Goal: Share content: Share content

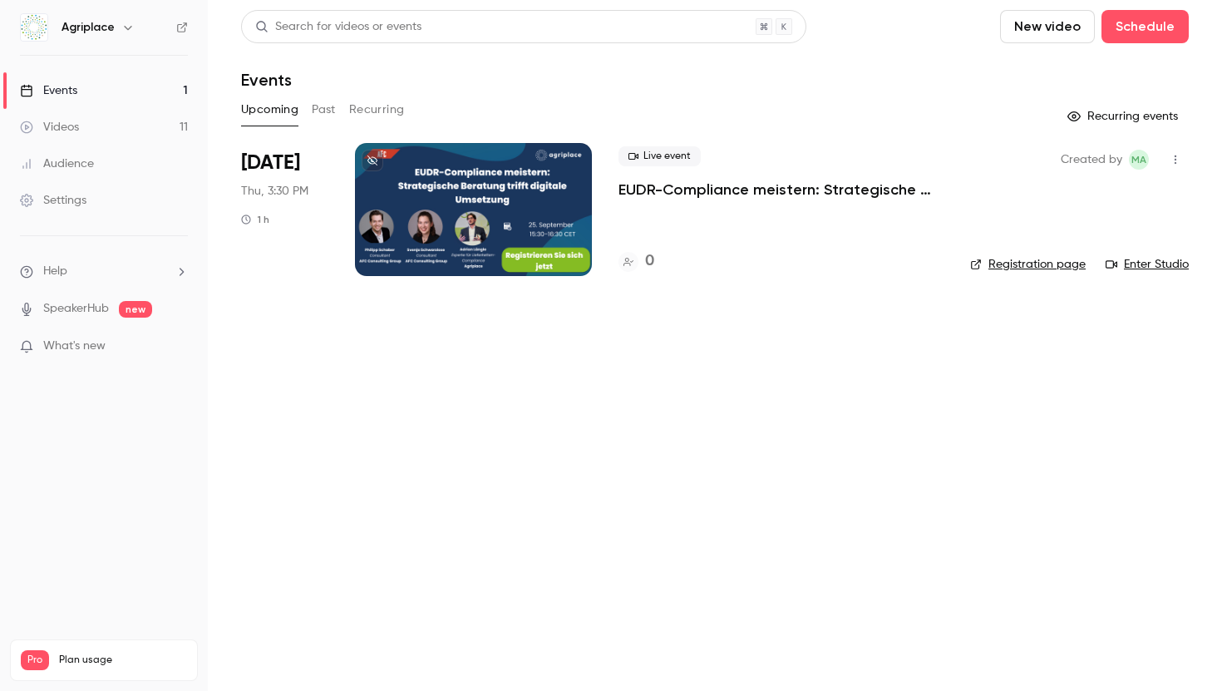
click at [327, 112] on button "Past" at bounding box center [324, 109] width 24 height 27
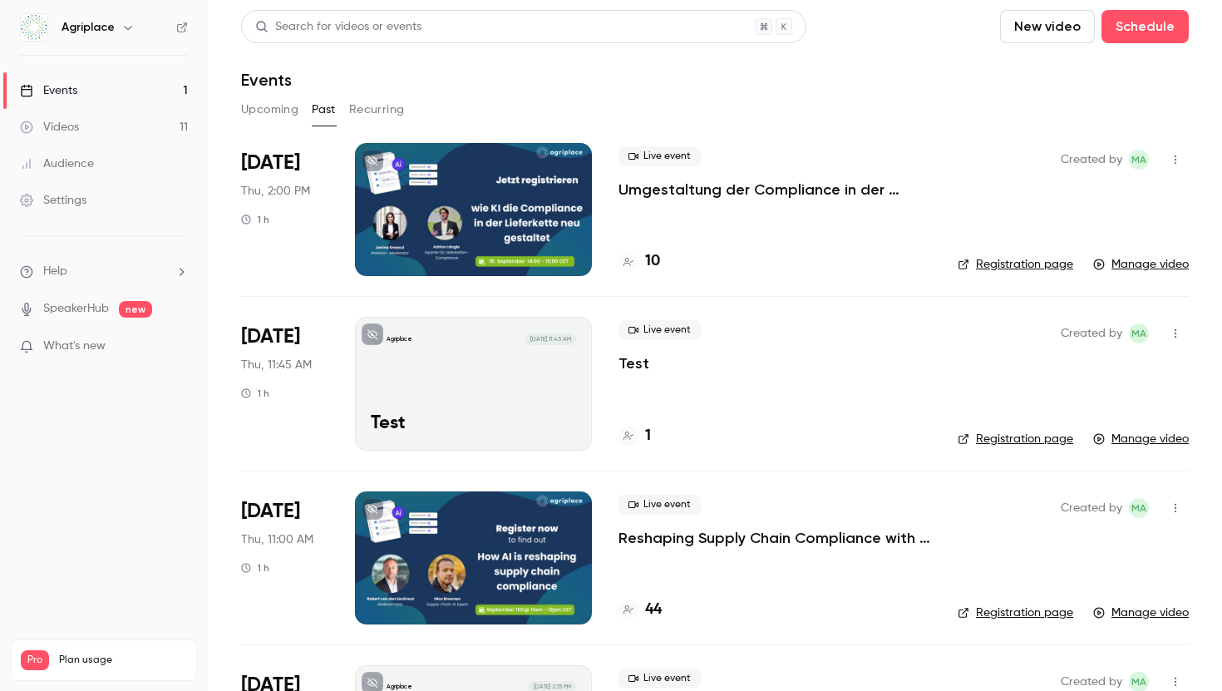
click at [1141, 617] on link "Manage video" at bounding box center [1141, 612] width 96 height 17
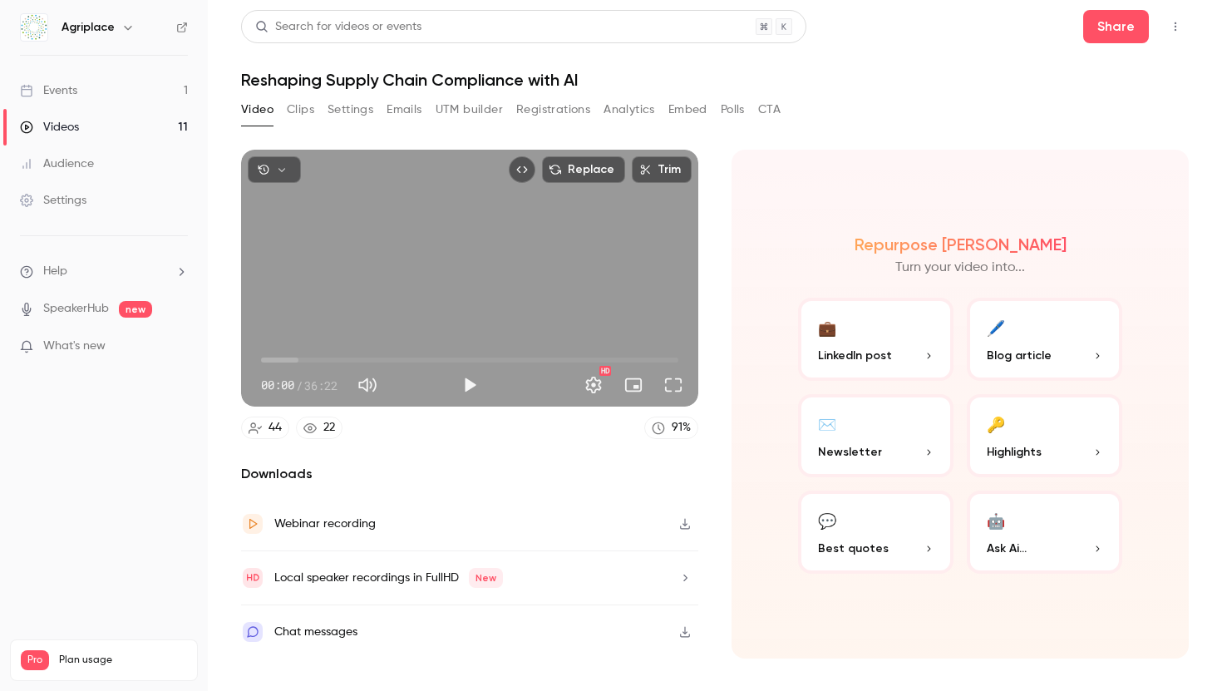
click at [682, 577] on icon "button" at bounding box center [684, 578] width 13 height 12
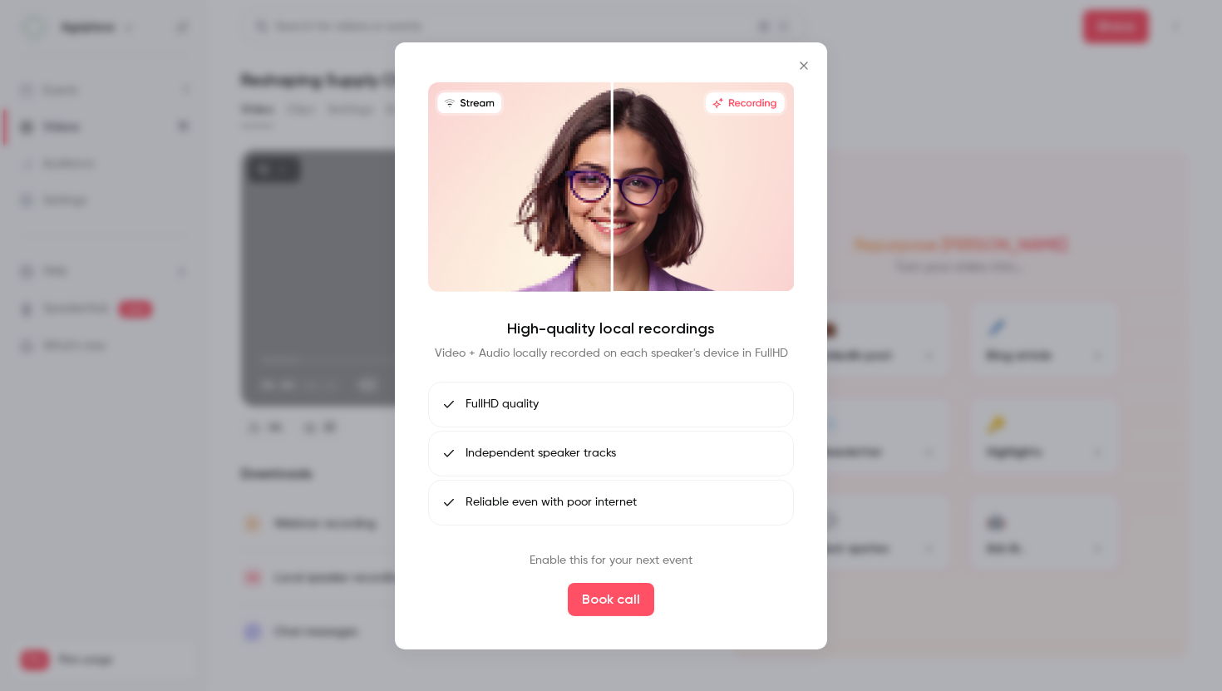
click at [798, 66] on icon "Close" at bounding box center [804, 64] width 20 height 13
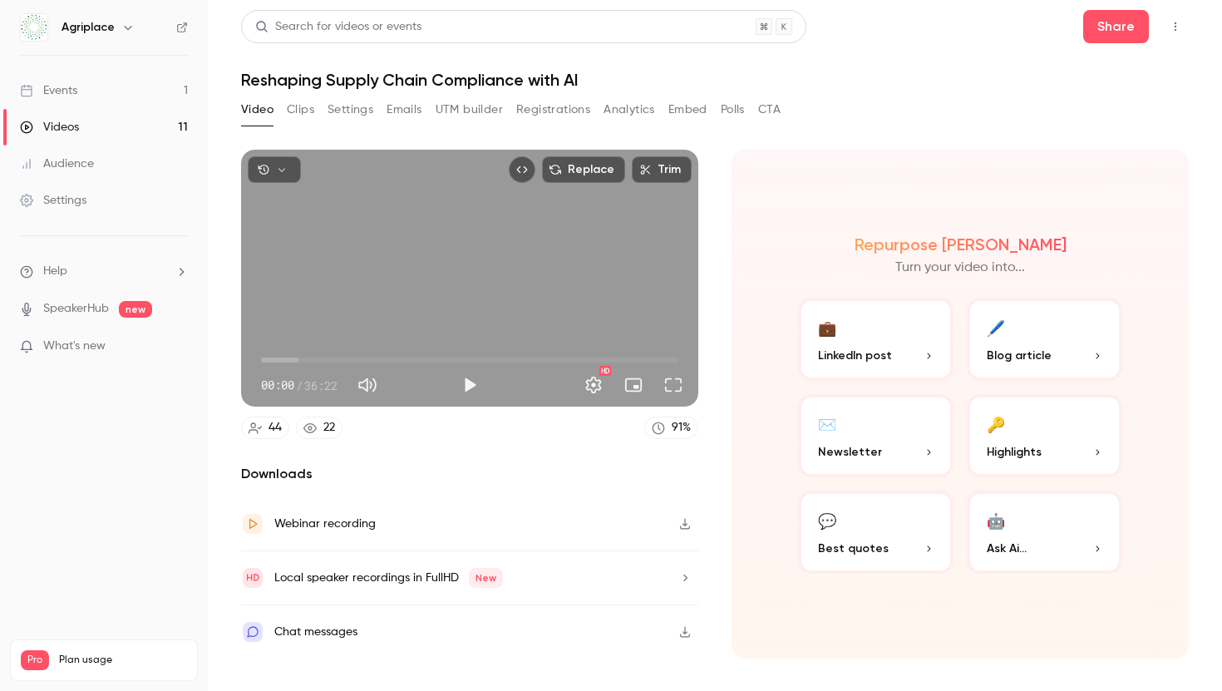
click at [366, 103] on button "Settings" at bounding box center [350, 109] width 46 height 27
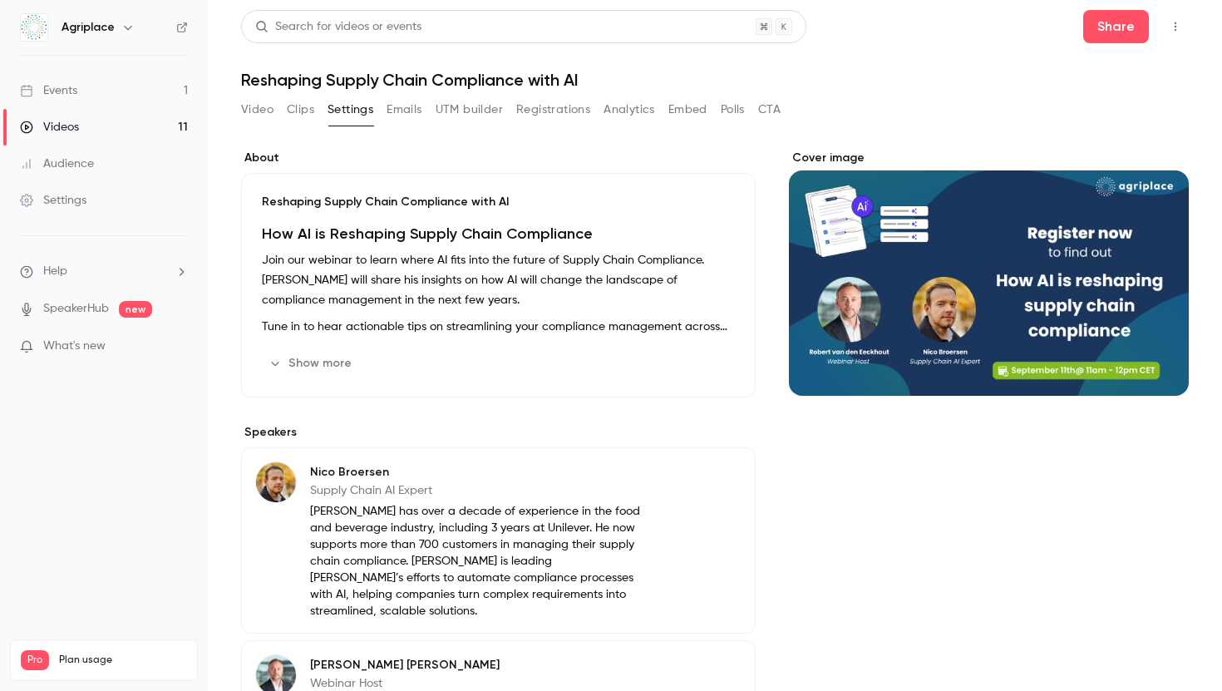
click at [111, 82] on link "Events 1" at bounding box center [104, 90] width 208 height 37
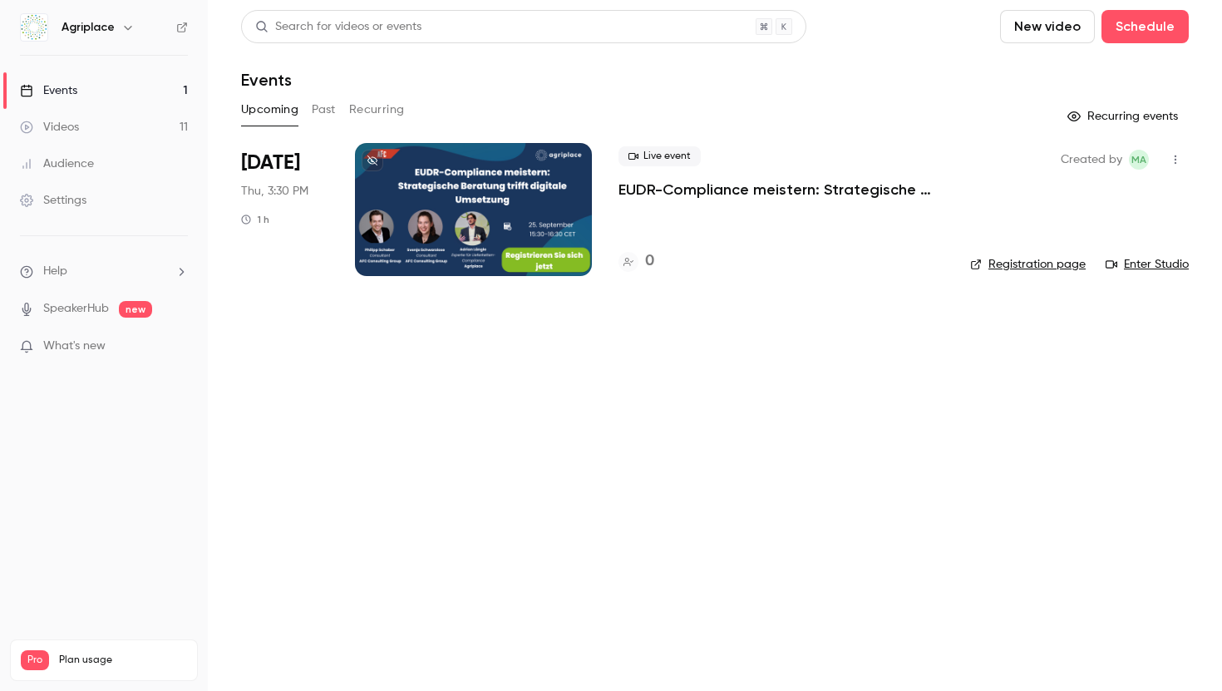
click at [313, 111] on button "Past" at bounding box center [324, 109] width 24 height 27
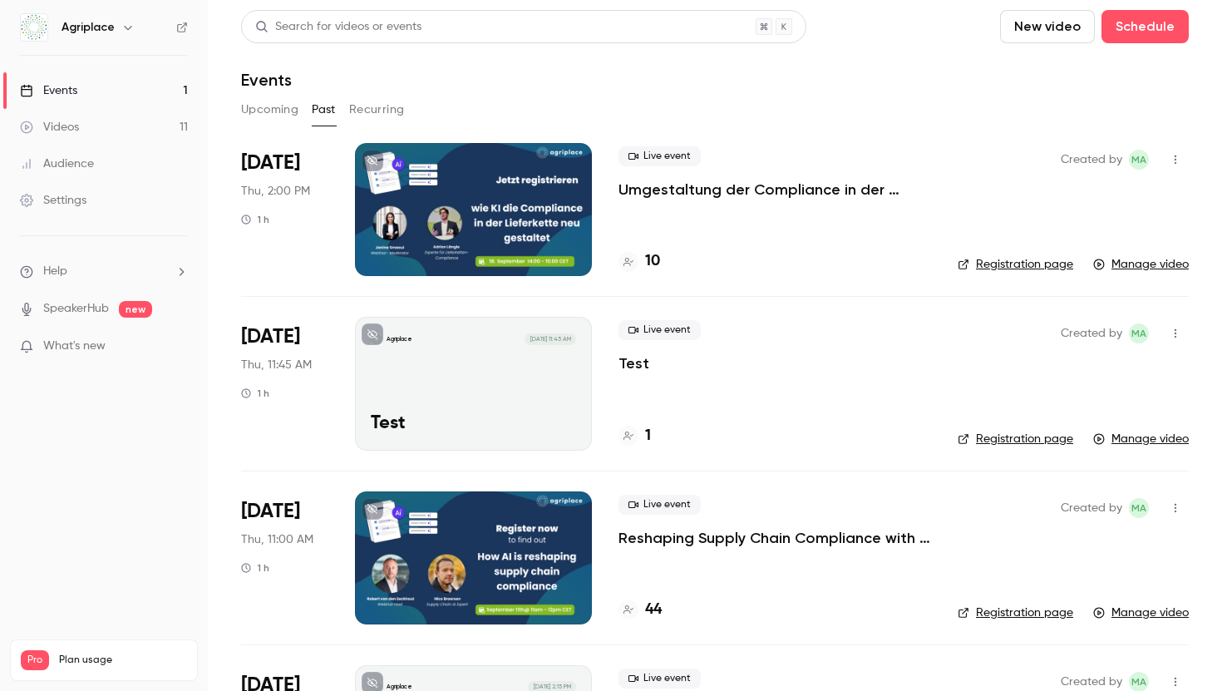
click at [769, 539] on p "Reshaping Supply Chain Compliance with AI" at bounding box center [774, 538] width 313 height 20
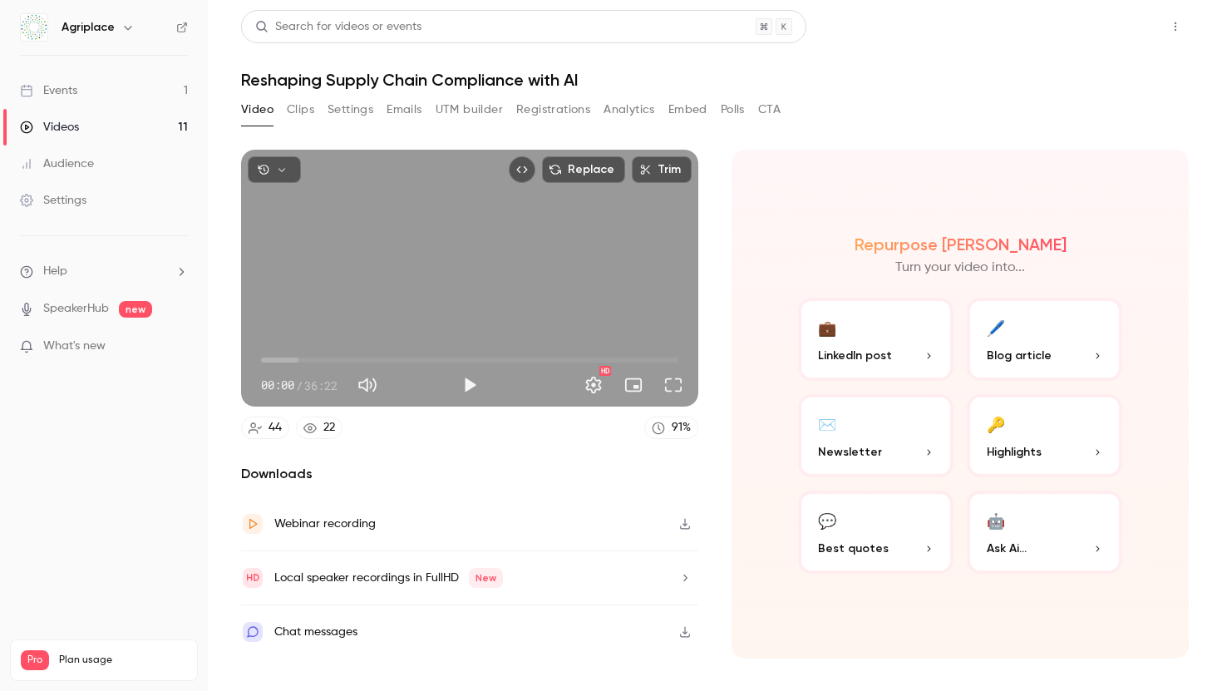
click at [1127, 10] on button "Share" at bounding box center [1116, 26] width 66 height 33
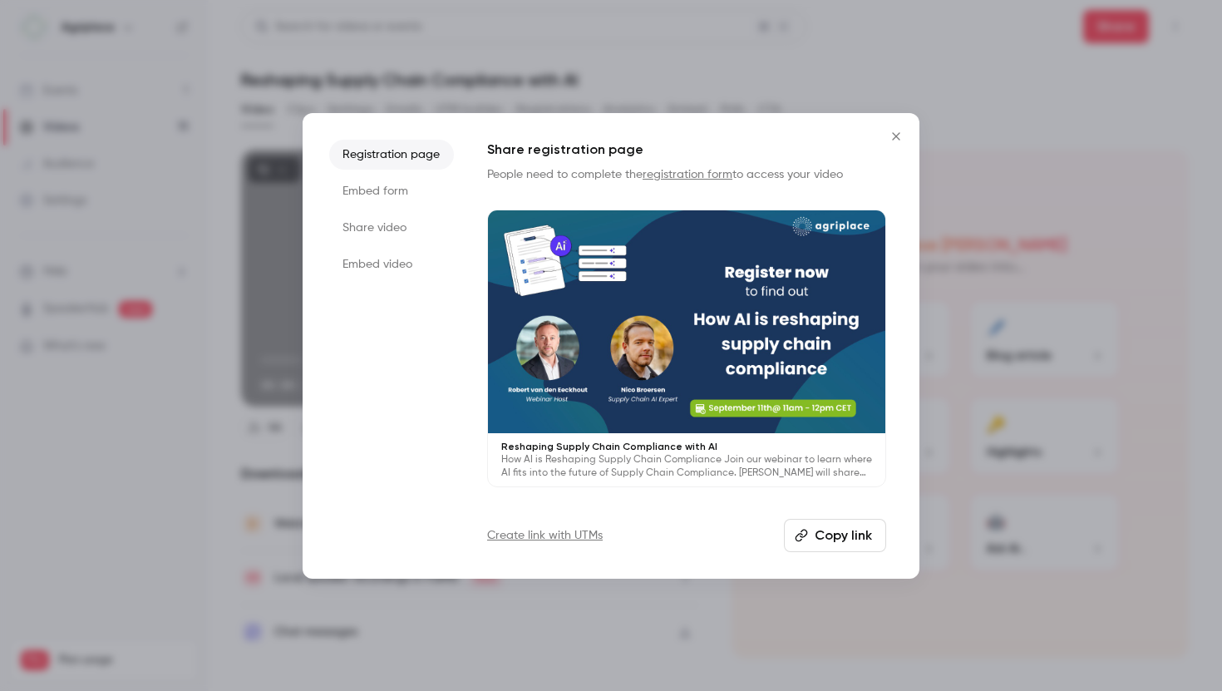
click at [398, 234] on li "Share video" at bounding box center [391, 228] width 125 height 30
